Goal: Check status: Check status

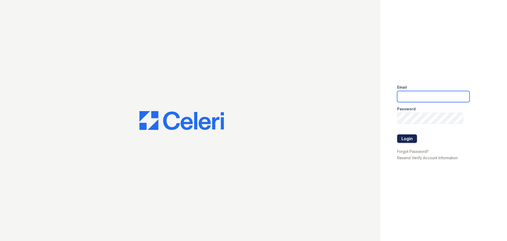
type input "renewfoundrycentre@trinity-pm.com"
click at [409, 139] on button "Login" at bounding box center [407, 138] width 20 height 8
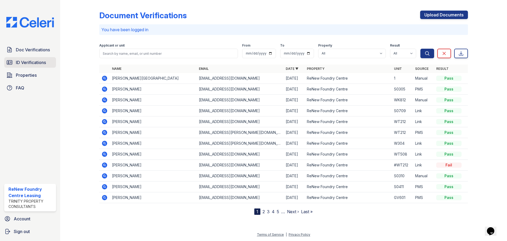
click at [44, 63] on span "ID Verifications" at bounding box center [31, 62] width 30 height 6
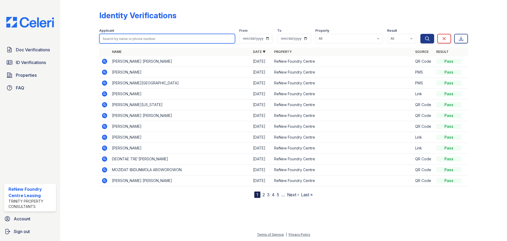
click at [151, 39] on input "search" at bounding box center [167, 39] width 136 height 10
type input "peace"
click at [420, 34] on button "Search" at bounding box center [427, 39] width 14 height 10
